Goal: Task Accomplishment & Management: Manage account settings

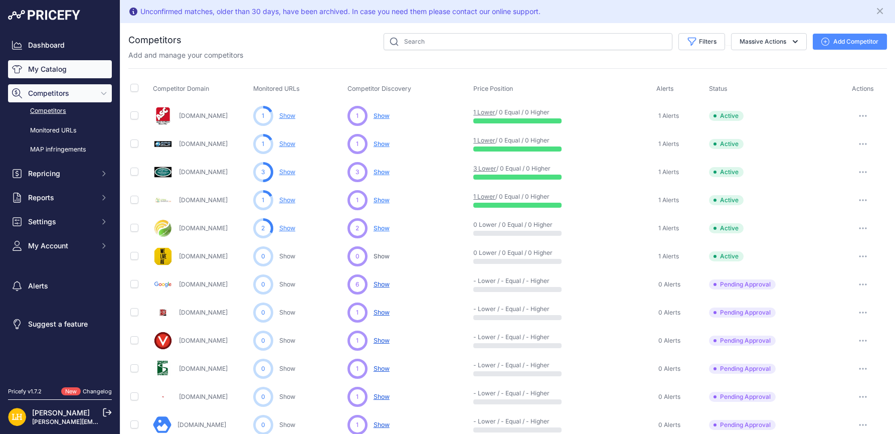
click at [50, 72] on link "My Catalog" at bounding box center [60, 69] width 104 height 18
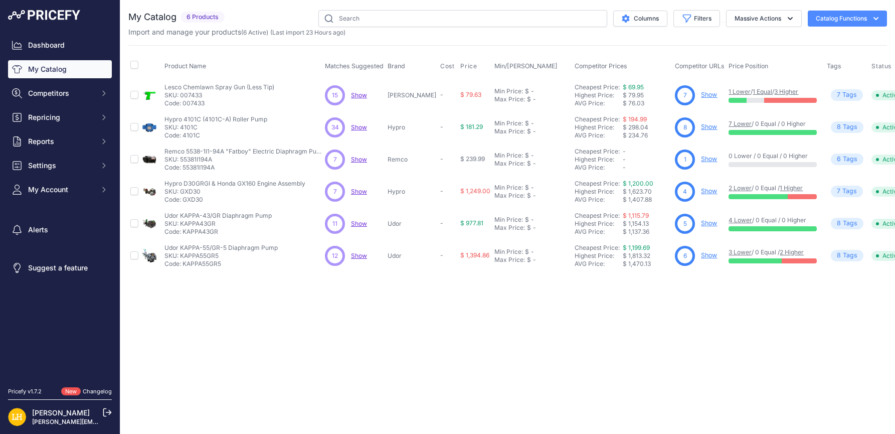
click at [54, 411] on link "[PERSON_NAME]" at bounding box center [61, 412] width 58 height 9
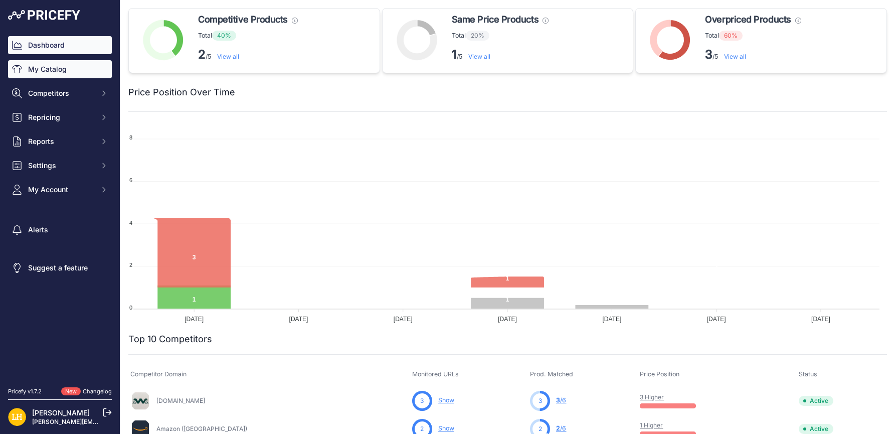
click at [58, 68] on link "My Catalog" at bounding box center [60, 69] width 104 height 18
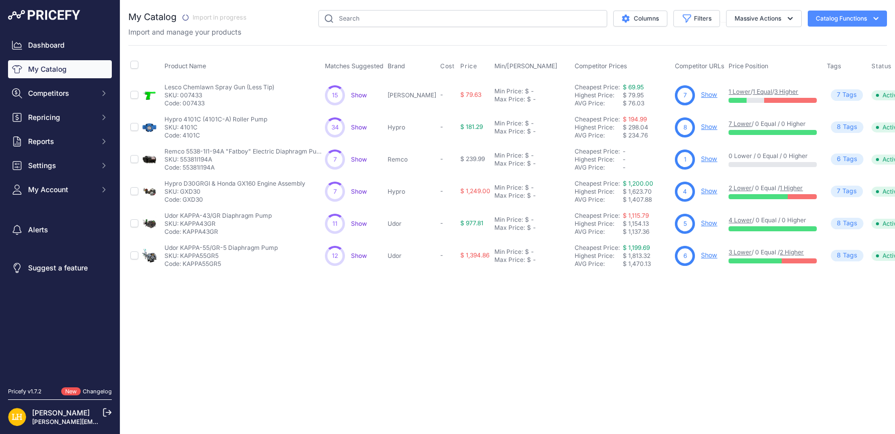
click at [496, 290] on div "Close You are not connected to the internet." at bounding box center [507, 217] width 774 height 434
click at [38, 57] on div "Dashboard My Catalog Competitors Competitors Monitored URLs MAP infringements R…" at bounding box center [60, 117] width 104 height 162
click at [41, 68] on link "My Catalog" at bounding box center [60, 69] width 104 height 18
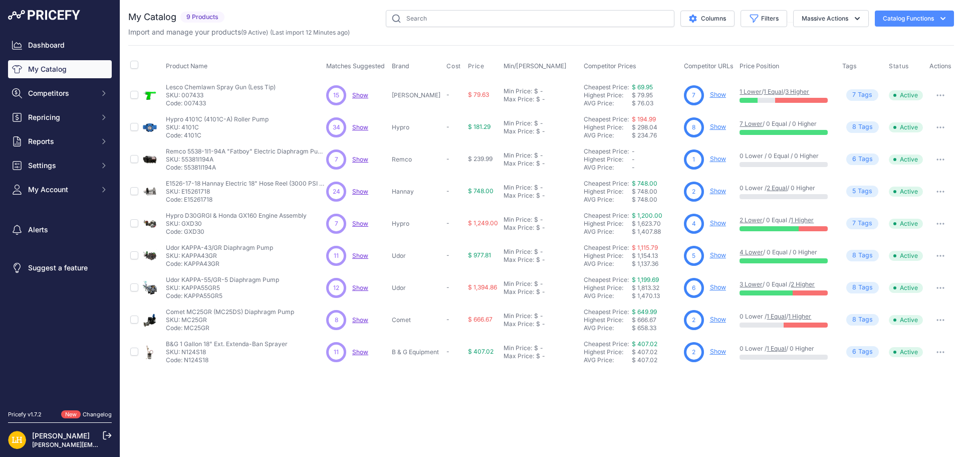
click at [361, 191] on span "Show" at bounding box center [360, 191] width 16 height 8
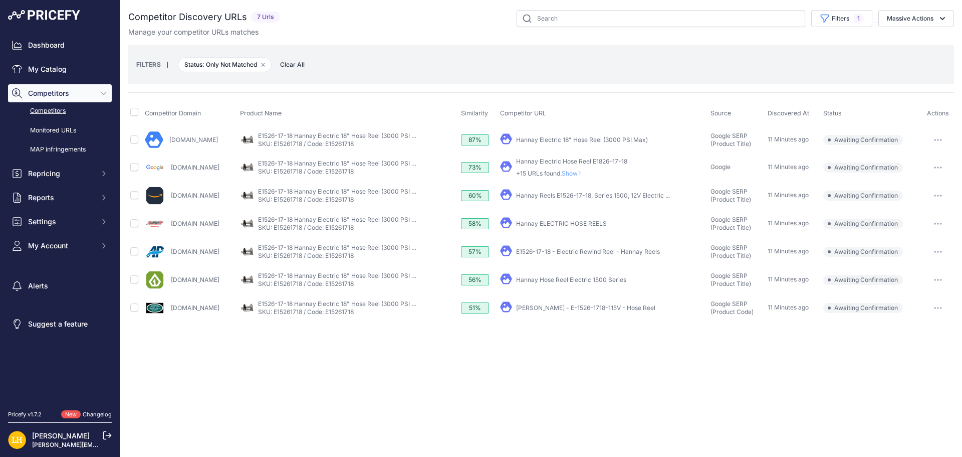
click at [943, 141] on button "button" at bounding box center [938, 140] width 20 height 14
click at [611, 136] on link "Hannay Electric 18" Hose Reel (3000 PSI Max)" at bounding box center [582, 140] width 132 height 8
click at [942, 137] on button "button" at bounding box center [938, 140] width 20 height 14
click at [918, 162] on button "Confirm match" at bounding box center [911, 161] width 82 height 16
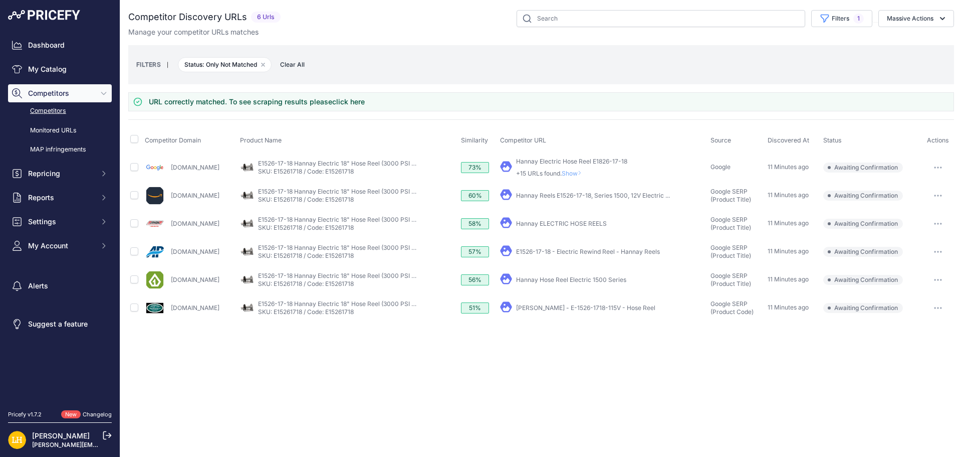
click at [611, 196] on link "Hannay Reels E1526-17-18, Series 1500, 12V Electric ..." at bounding box center [593, 195] width 154 height 8
click at [605, 248] on link "E1526-17-18 - Electric Rewind Reel - Hannay Reels" at bounding box center [588, 252] width 144 height 8
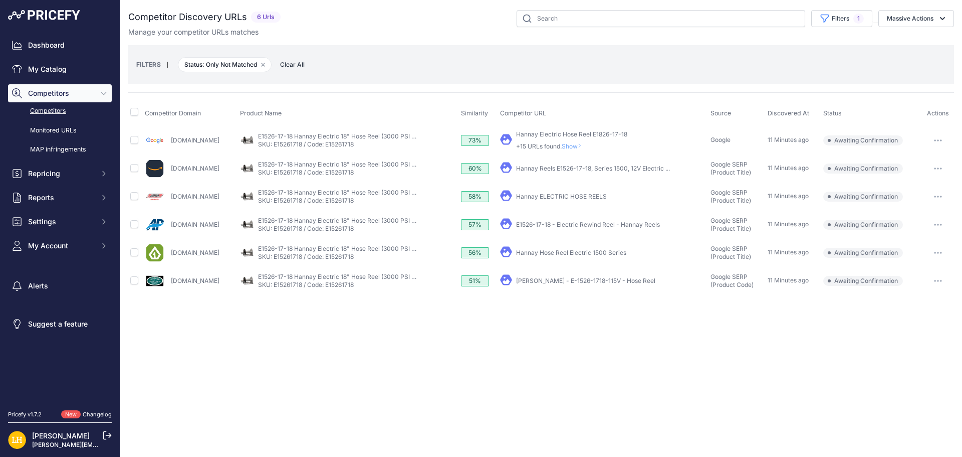
click at [627, 252] on link "Hannay Hose Reel Electric 1500 Series" at bounding box center [571, 253] width 110 height 8
click at [39, 70] on link "My Catalog" at bounding box center [60, 69] width 104 height 18
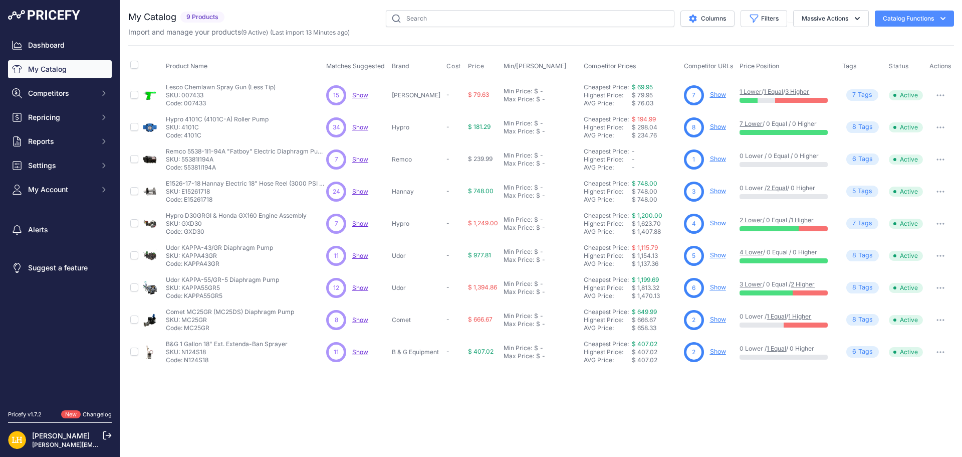
click at [359, 351] on span "Show" at bounding box center [360, 352] width 16 height 8
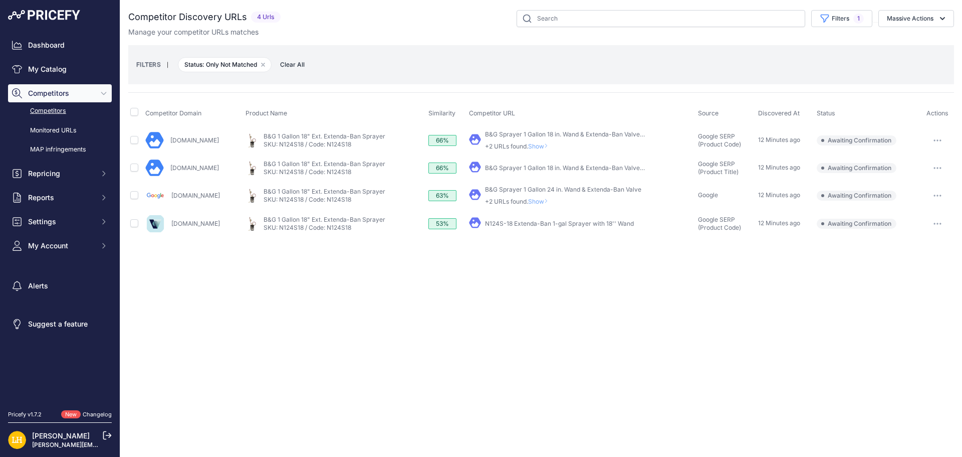
click at [583, 132] on link "B&G Sprayer 1 Gallon 18 in. Wand & Extenda-Ban Valve ..." at bounding box center [565, 134] width 161 height 8
click at [939, 137] on button "button" at bounding box center [938, 140] width 20 height 14
click at [910, 162] on button "Confirm match" at bounding box center [911, 161] width 82 height 16
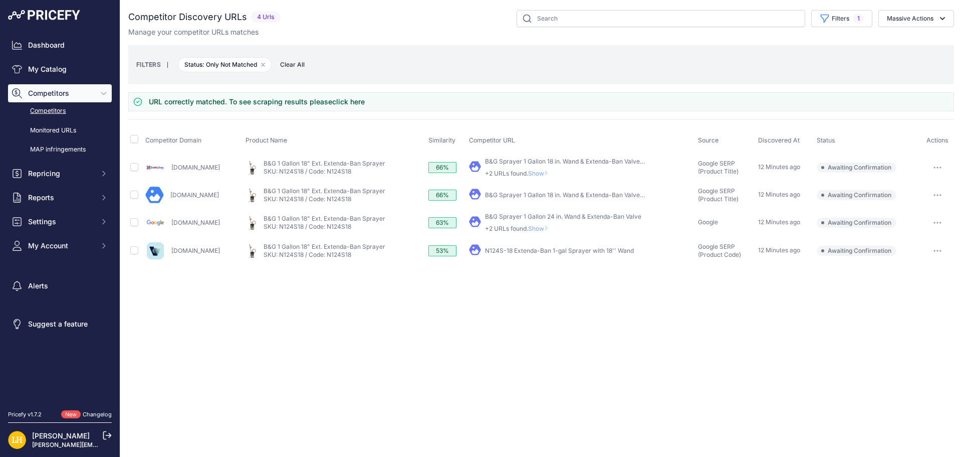
click at [540, 171] on span "Show" at bounding box center [540, 173] width 24 height 8
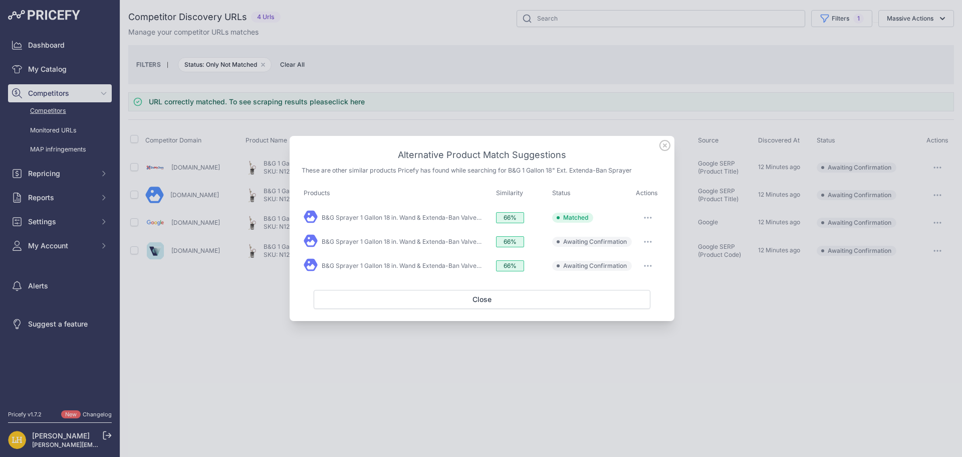
click at [667, 146] on icon at bounding box center [665, 145] width 11 height 11
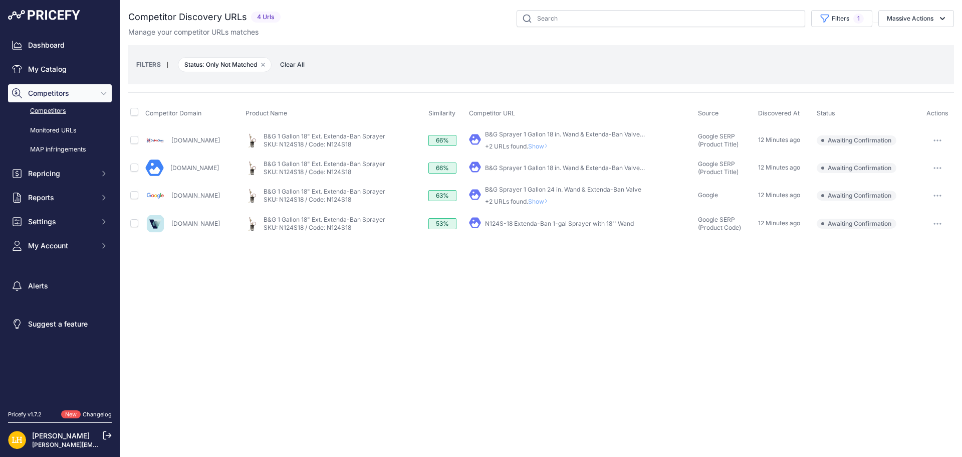
click at [553, 223] on link "N124S-18 Extenda-Ban 1-gal Sprayer with 18'' Wand" at bounding box center [559, 224] width 149 height 8
click at [591, 190] on link "B&G Sprayer 1 Gallon 24 in. Wand & Extenda-Ban Valve" at bounding box center [563, 189] width 156 height 8
click at [546, 169] on link "B&G Sprayer 1 Gallon 18 in. Wand & Extenda-Ban Valve ..." at bounding box center [565, 168] width 161 height 8
click at [49, 71] on link "My Catalog" at bounding box center [60, 69] width 104 height 18
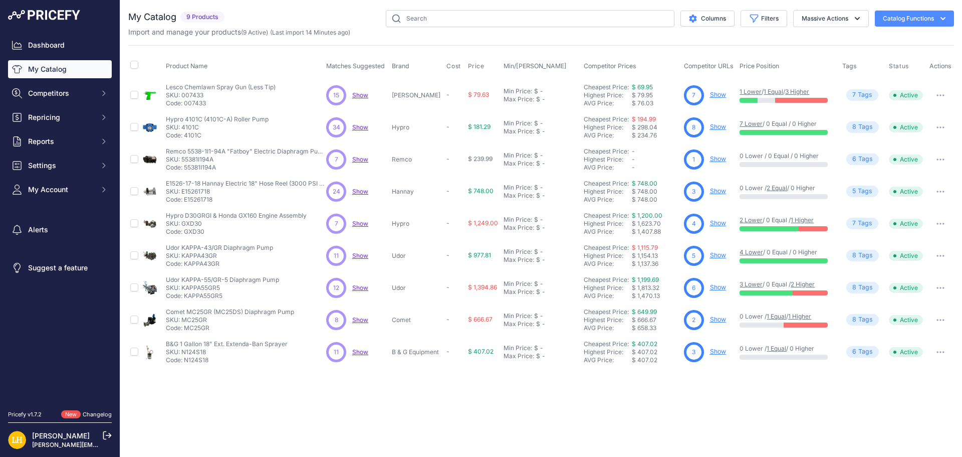
click at [364, 318] on span "Show" at bounding box center [360, 320] width 16 height 8
click at [615, 406] on div "Close You are not connected to the internet." at bounding box center [541, 228] width 842 height 457
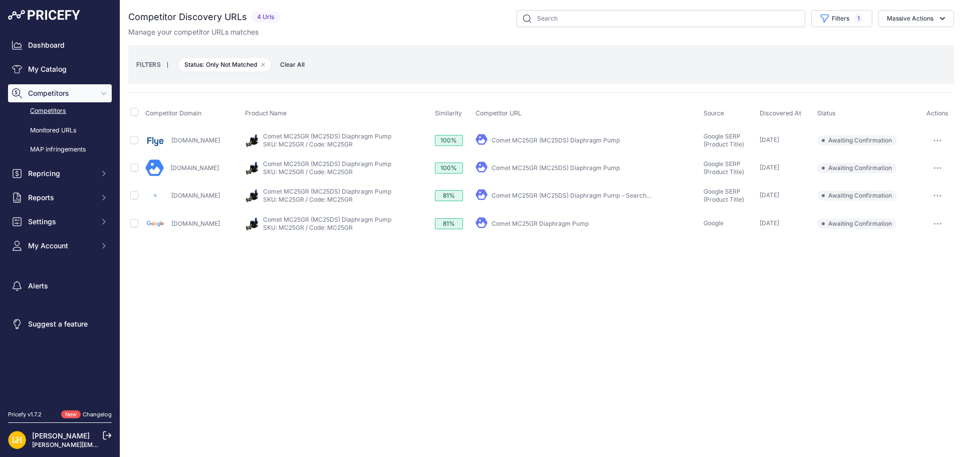
click at [584, 142] on link "Comet MC25GR (MC25DS) Diaphragm Pump" at bounding box center [556, 140] width 128 height 8
click at [935, 136] on button "button" at bounding box center [938, 140] width 20 height 14
click at [917, 174] on button "Exclude match" at bounding box center [911, 177] width 82 height 16
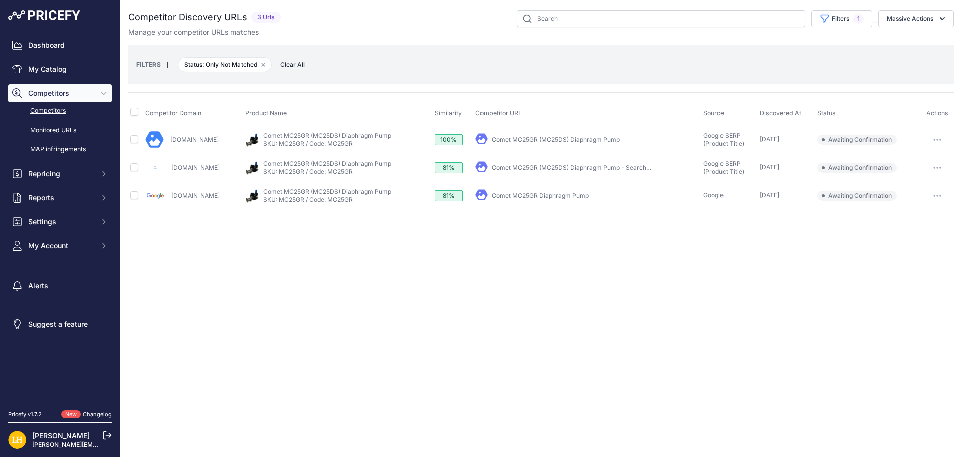
click at [558, 169] on link "Comet MC25GR (MC25DS) Diaphragm Pump - Search Shopping" at bounding box center [583, 167] width 183 height 8
